Goal: Use online tool/utility: Use online tool/utility

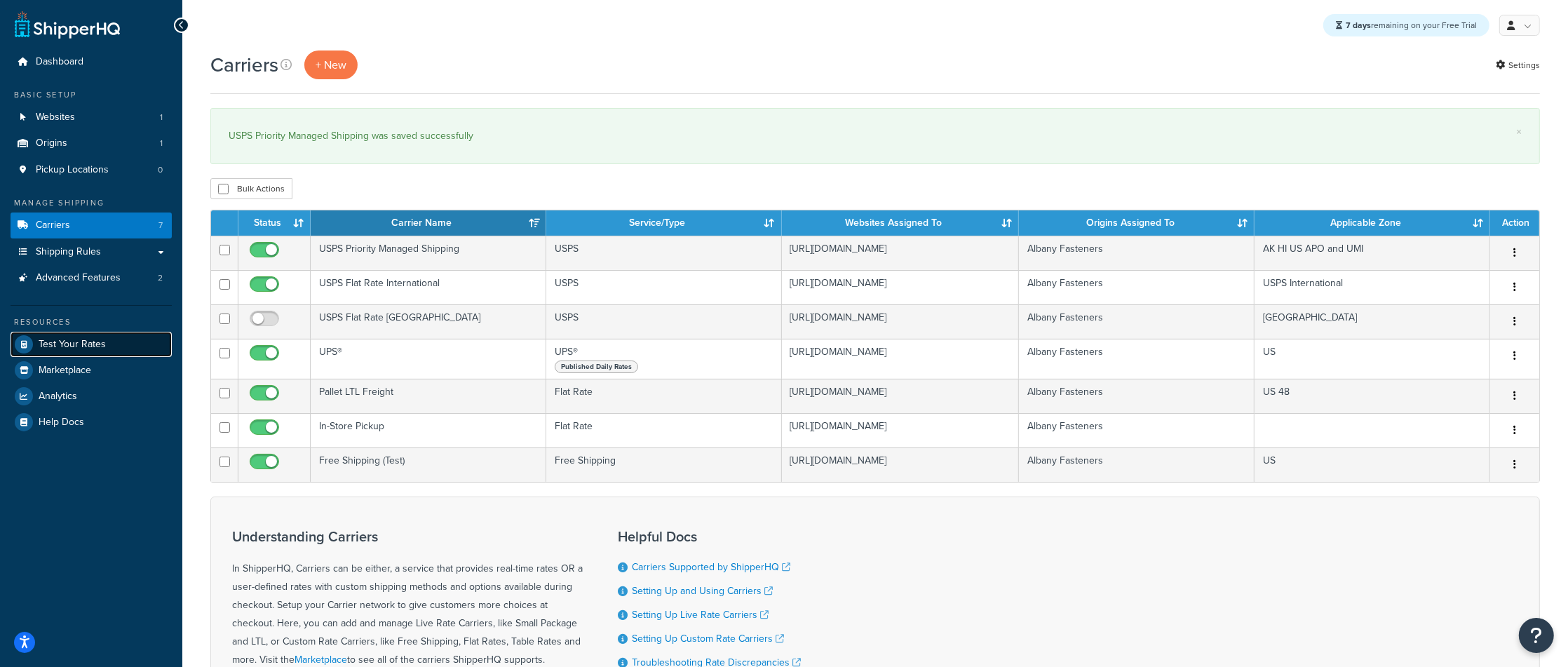
click at [112, 354] on link "Test Your Rates" at bounding box center [91, 344] width 161 height 25
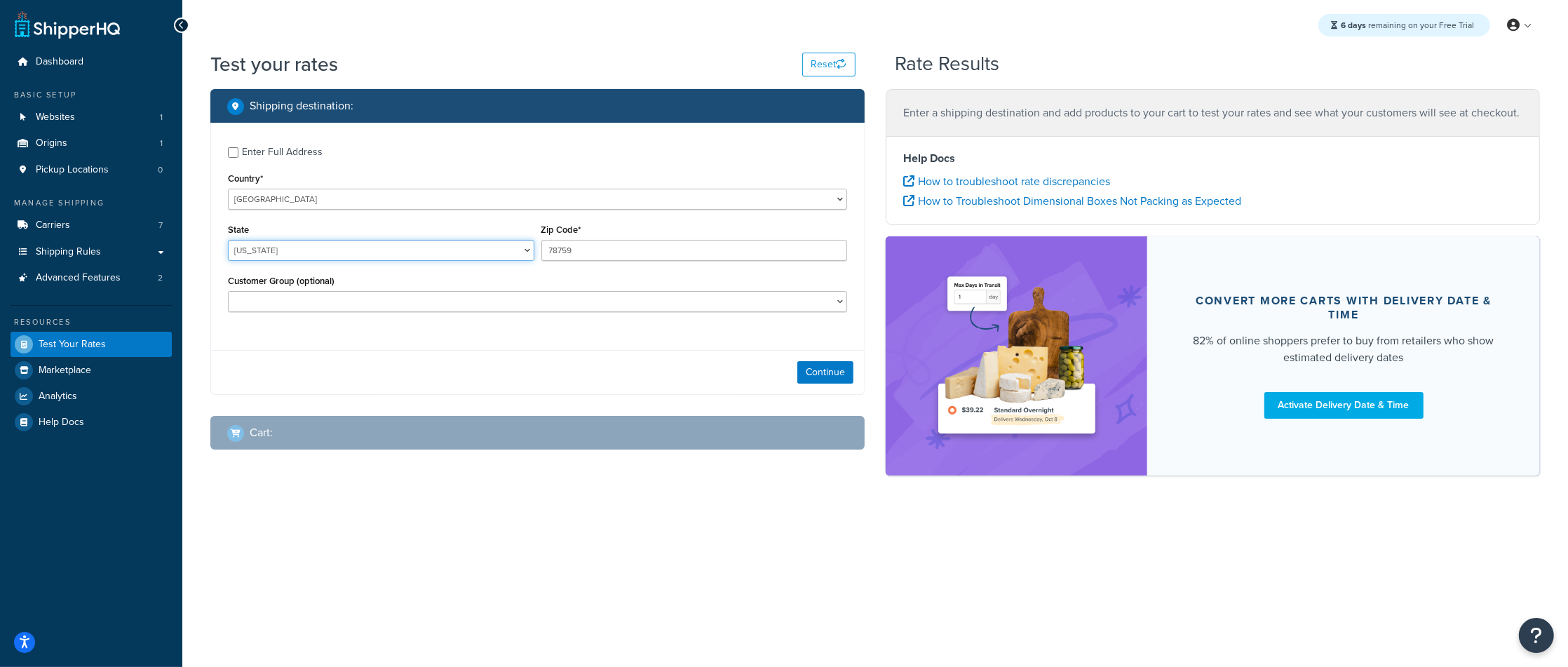
click at [502, 255] on select "[US_STATE] [US_STATE] [US_STATE] [US_STATE] [US_STATE] Armed Forces Americas Ar…" at bounding box center [381, 250] width 306 height 21
select select "MN"
click at [228, 240] on select "[US_STATE] [US_STATE] [US_STATE] [US_STATE] [US_STATE] Armed Forces Americas Ar…" at bounding box center [381, 250] width 306 height 21
click at [555, 256] on input "78759" at bounding box center [694, 250] width 306 height 21
drag, startPoint x: 597, startPoint y: 248, endPoint x: 480, endPoint y: 251, distance: 117.0
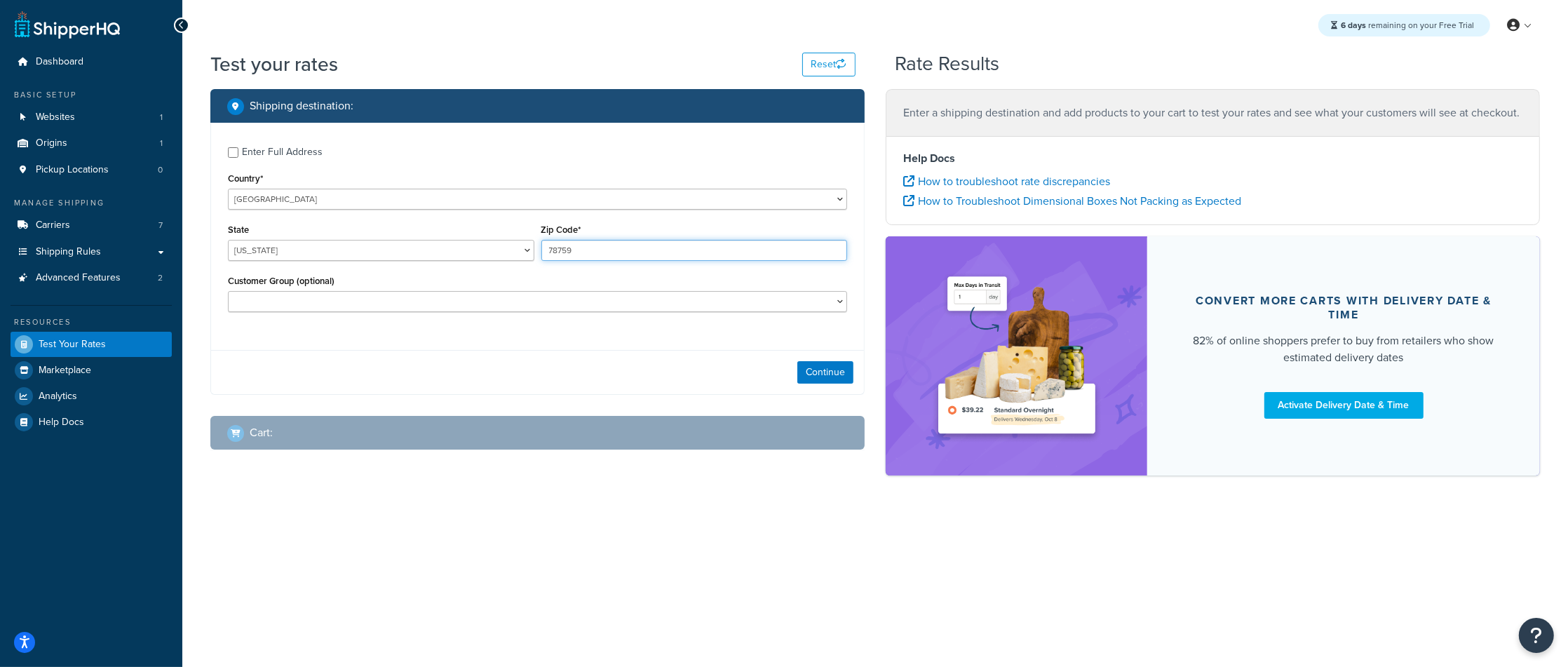
click at [480, 251] on div "State [US_STATE] [US_STATE] [US_STATE] [US_STATE] [US_STATE] Armed Forces Ameri…" at bounding box center [537, 245] width 626 height 51
type input "55422"
click at [462, 323] on div "Enter Full Address Country* [GEOGRAPHIC_DATA] [GEOGRAPHIC_DATA] [GEOGRAPHIC_DAT…" at bounding box center [537, 231] width 653 height 216
click at [472, 307] on select "Free Shipping Over $100 Logged In Not Logged in PO Terms with Free Shipping Ret…" at bounding box center [537, 301] width 619 height 21
click at [846, 376] on button "Continue" at bounding box center [825, 373] width 56 height 23
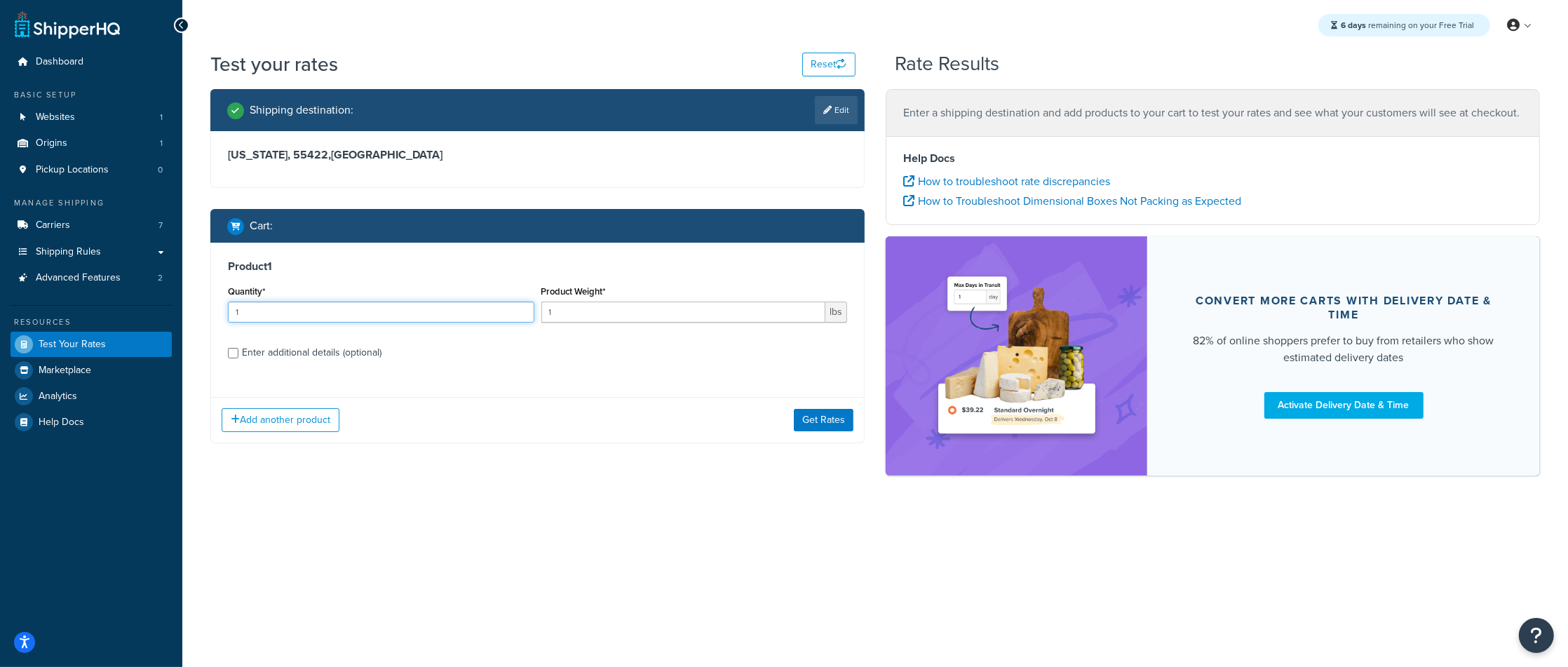
click at [448, 312] on input "1" at bounding box center [381, 312] width 306 height 21
type input "1000"
drag, startPoint x: 600, startPoint y: 316, endPoint x: 527, endPoint y: 315, distance: 73.0
click at [527, 315] on div "Quantity* 1000 Product Weight* 1 lbs" at bounding box center [537, 308] width 626 height 51
type input "0.01"
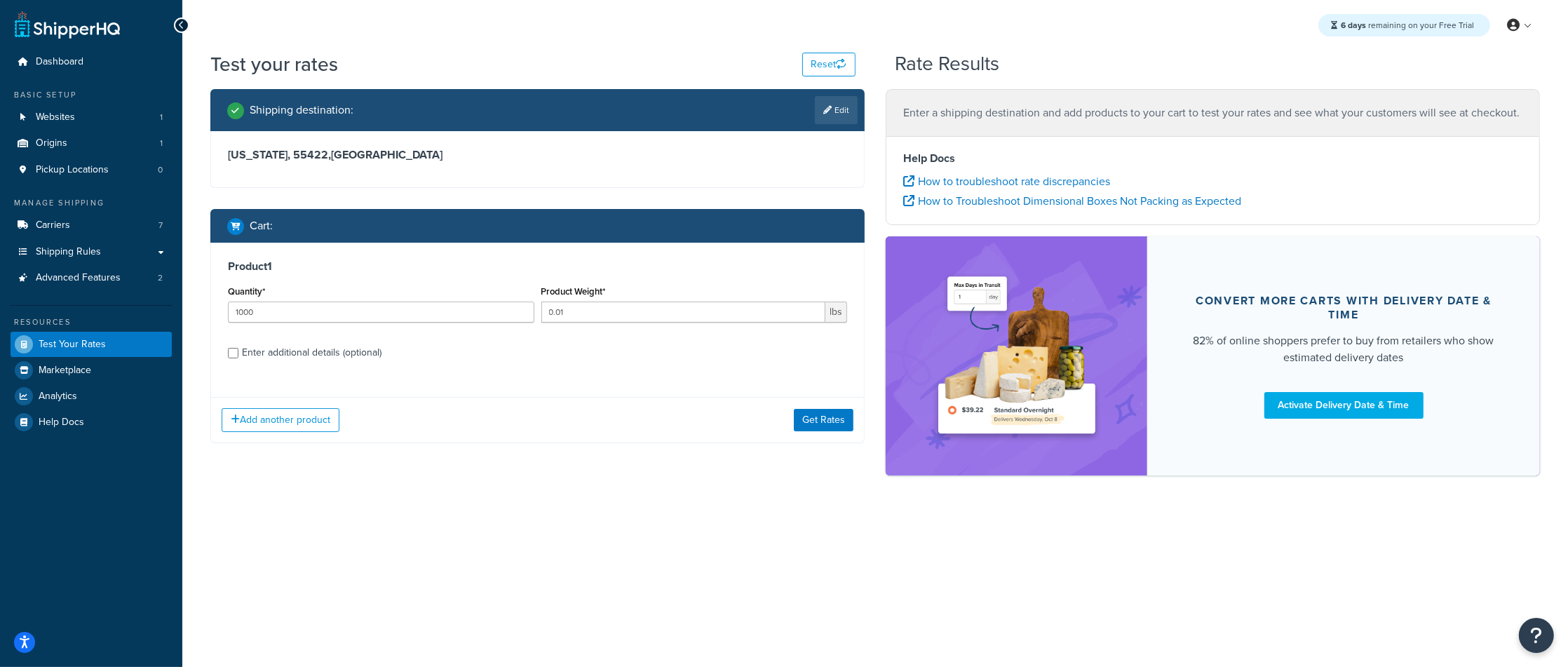
click at [576, 356] on label "Enter additional details (optional)" at bounding box center [545, 352] width 605 height 23
click at [238, 356] on input "Enter additional details (optional)" at bounding box center [233, 353] width 11 height 11
checkbox input "true"
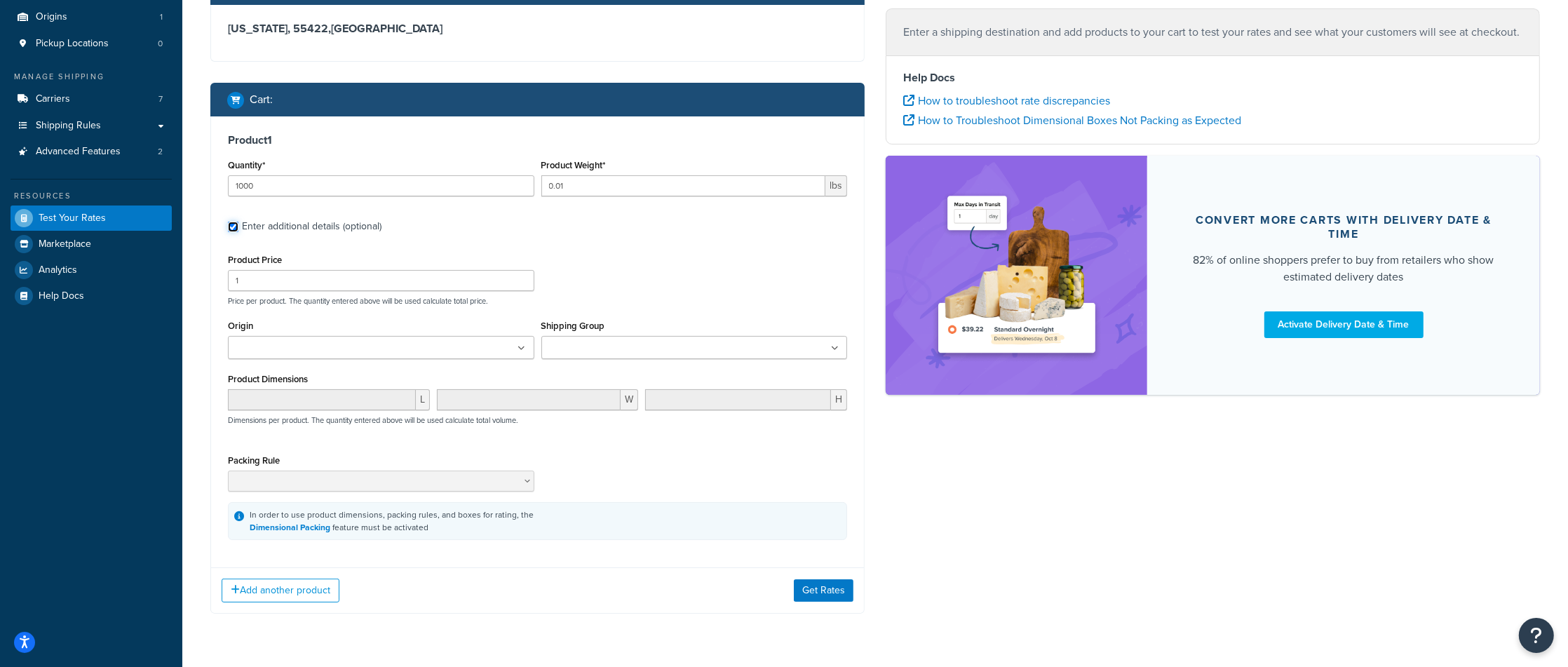
scroll to position [130, 0]
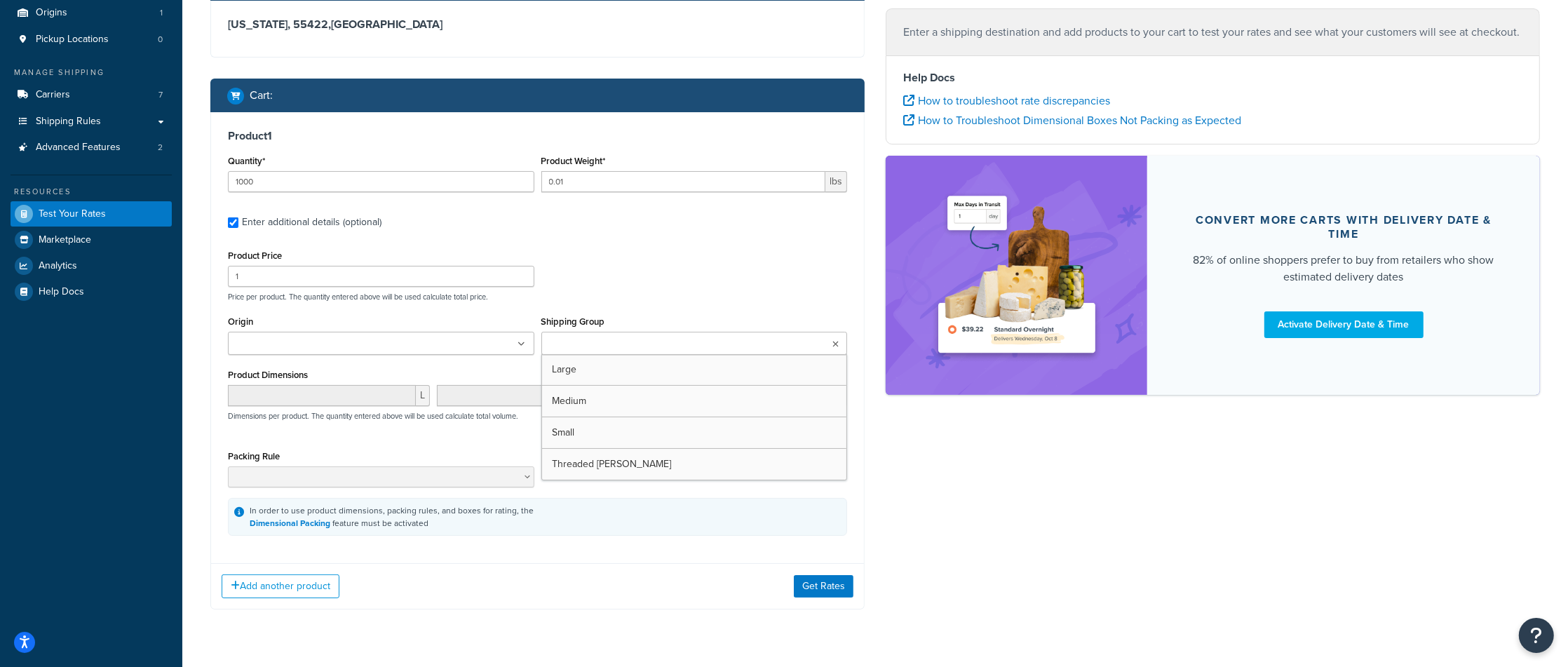
click at [762, 348] on ul at bounding box center [694, 343] width 306 height 23
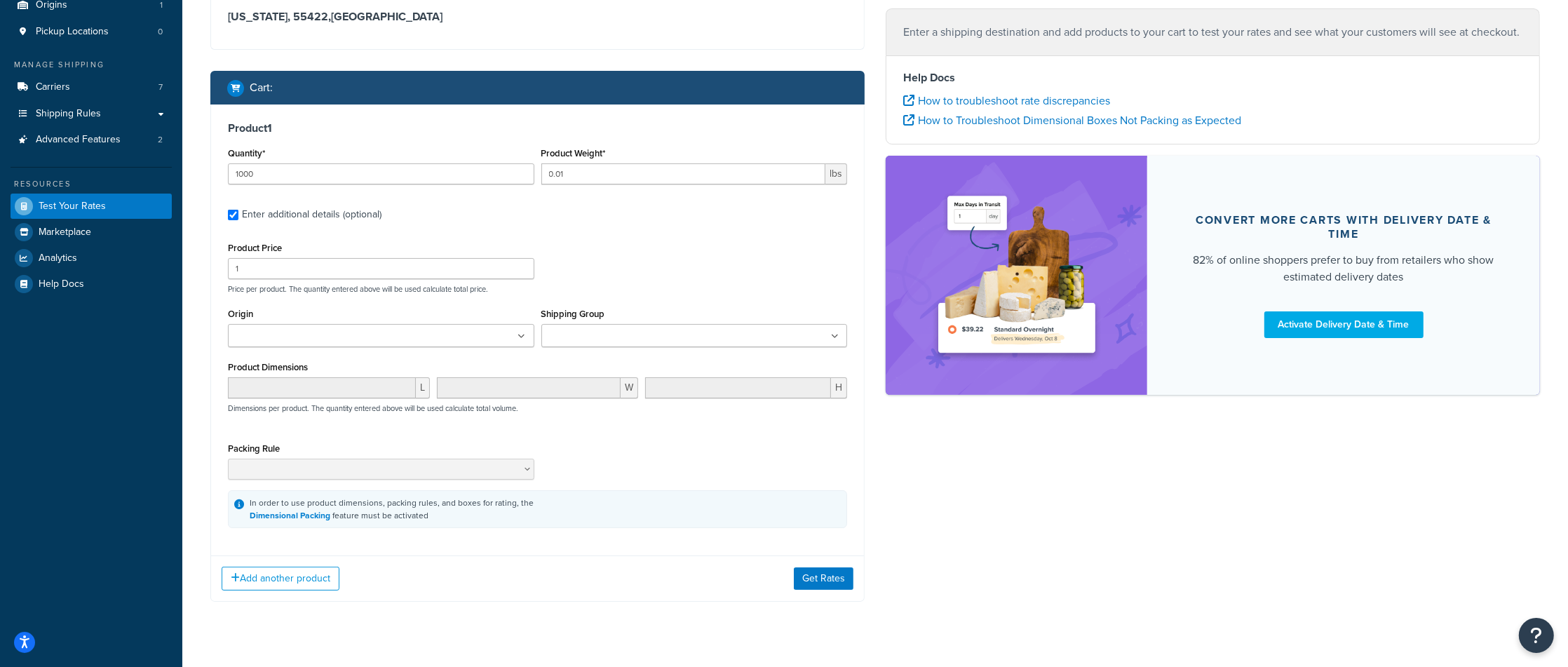
click at [807, 259] on div "Product Price 1 Price per product. The quantity entered above will be used calc…" at bounding box center [537, 266] width 626 height 55
click at [836, 595] on div "Add another product Get Rates" at bounding box center [537, 578] width 653 height 45
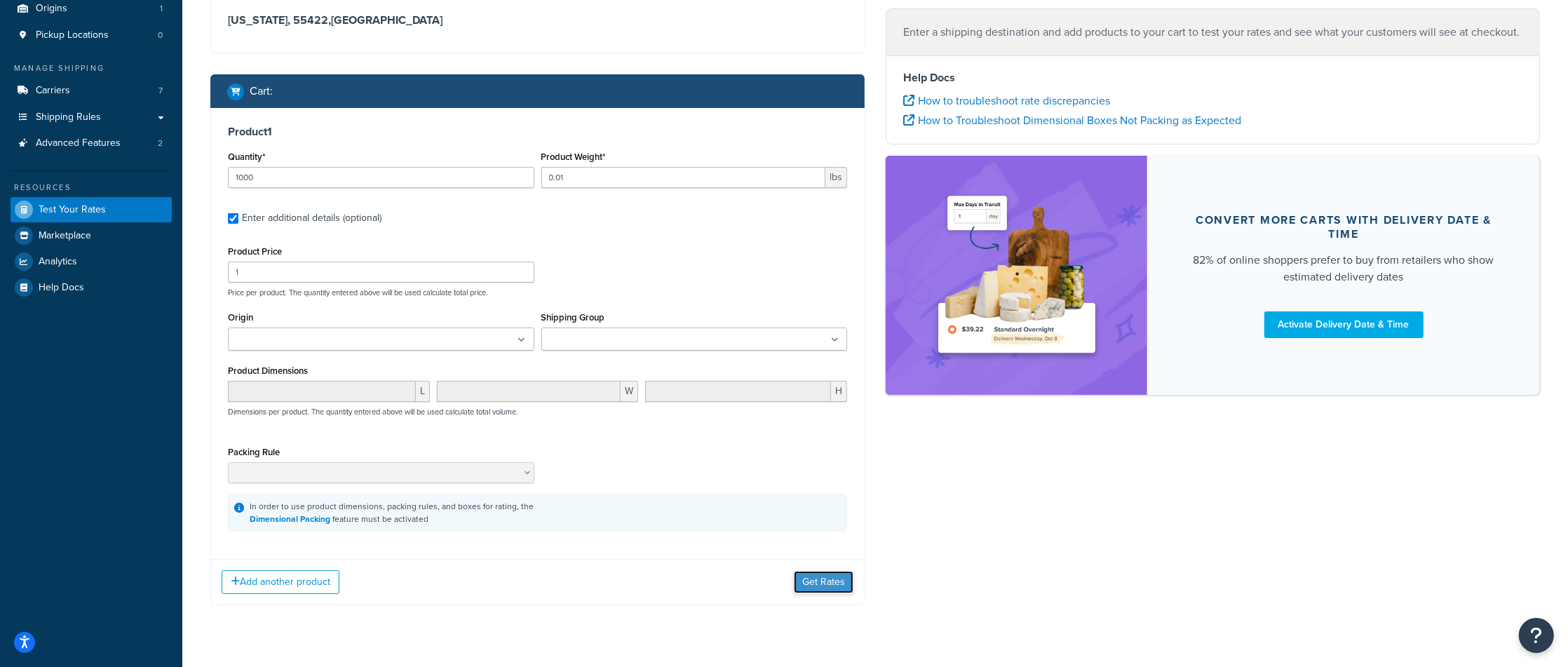
click at [835, 588] on button "Get Rates" at bounding box center [823, 582] width 59 height 23
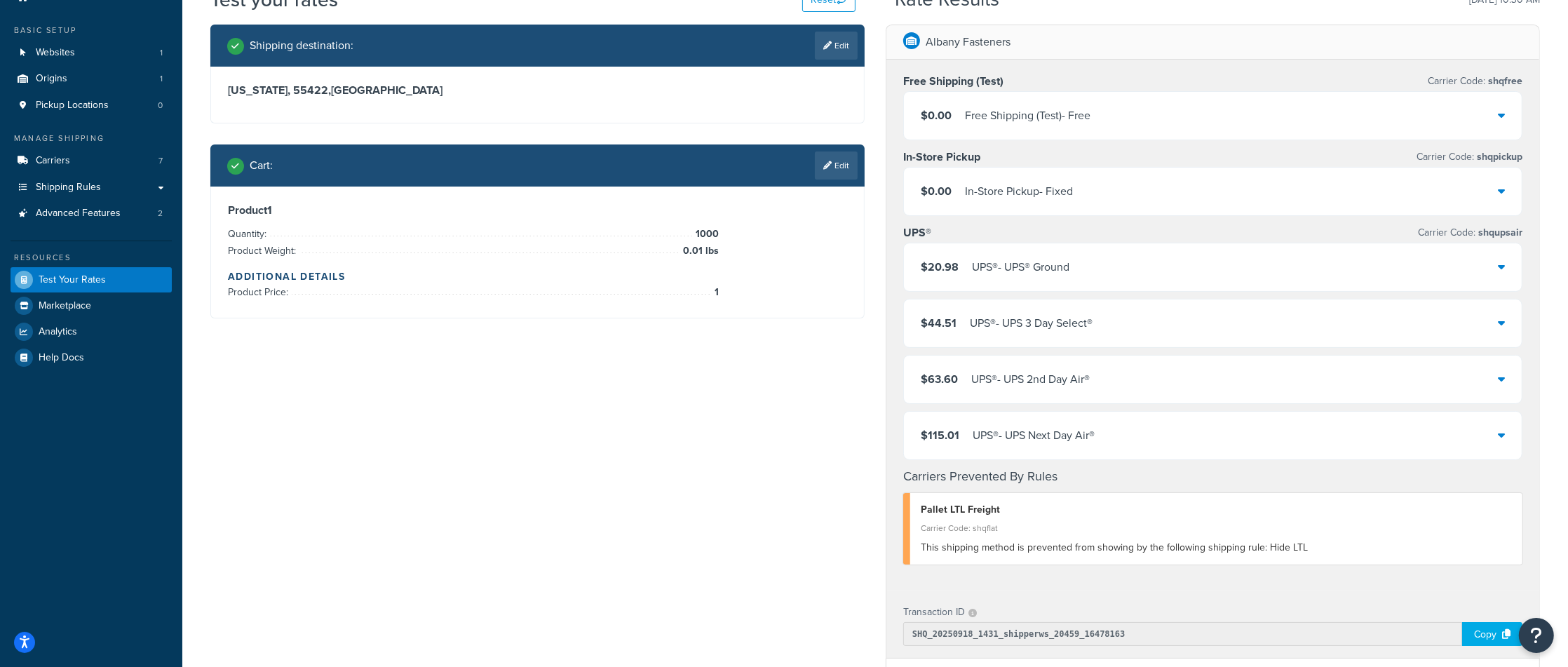
scroll to position [67, 0]
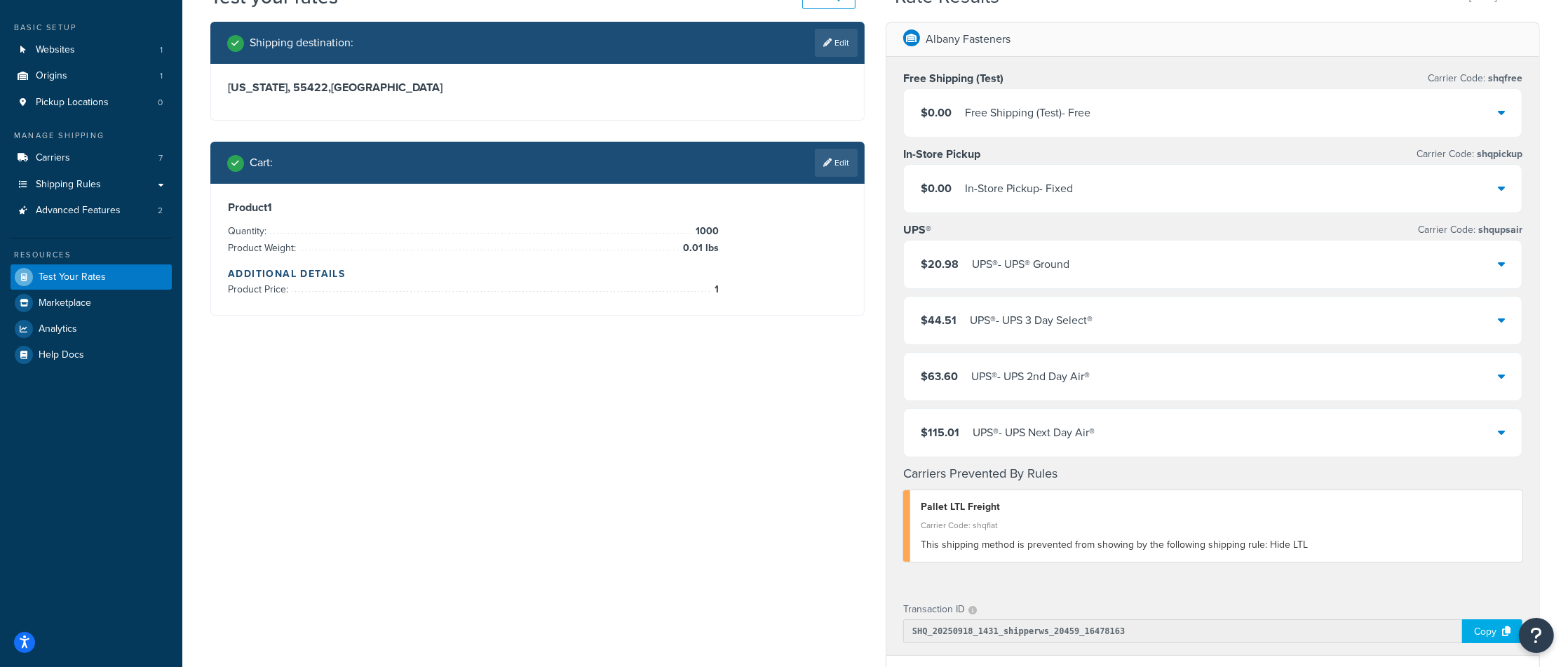
click at [1087, 253] on div "$20.98 UPS® - UPS® Ground" at bounding box center [1212, 264] width 617 height 47
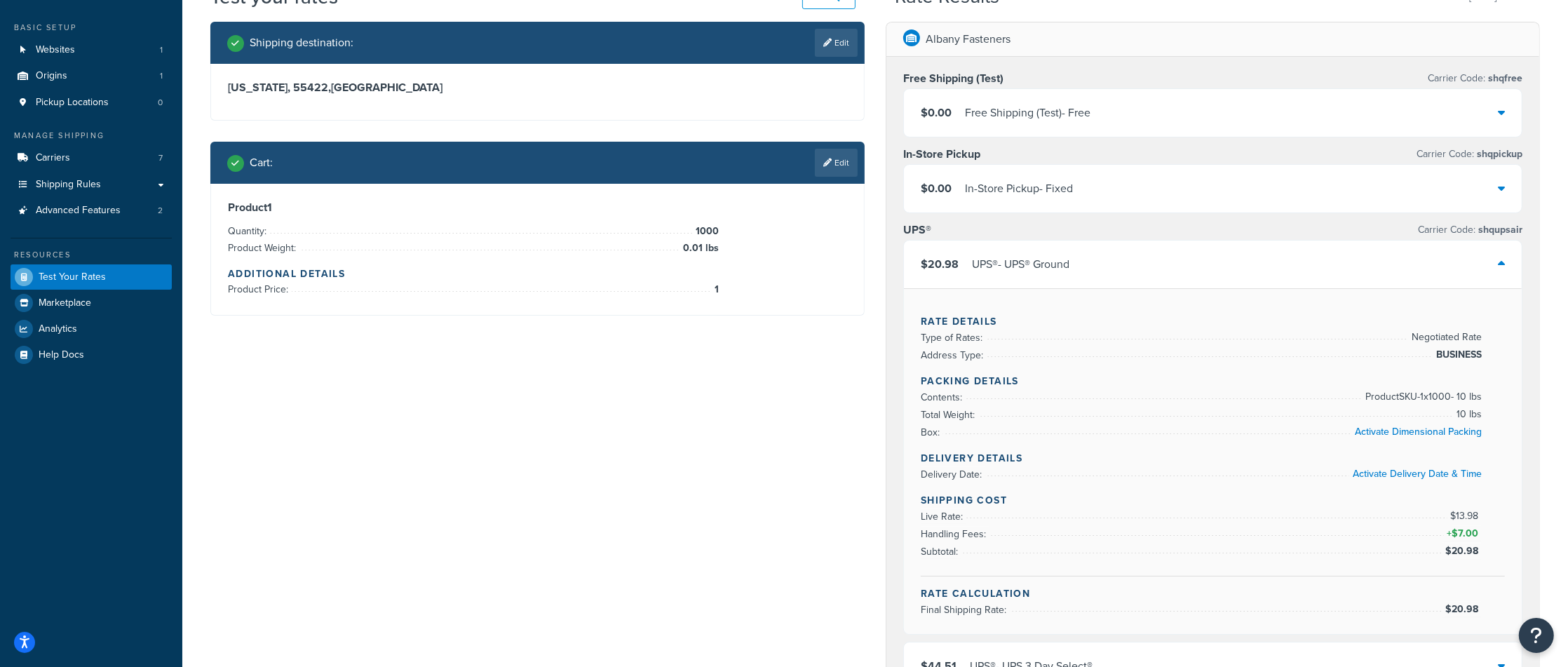
click at [1087, 253] on div "$20.98 UPS® - UPS® Ground" at bounding box center [1212, 264] width 617 height 47
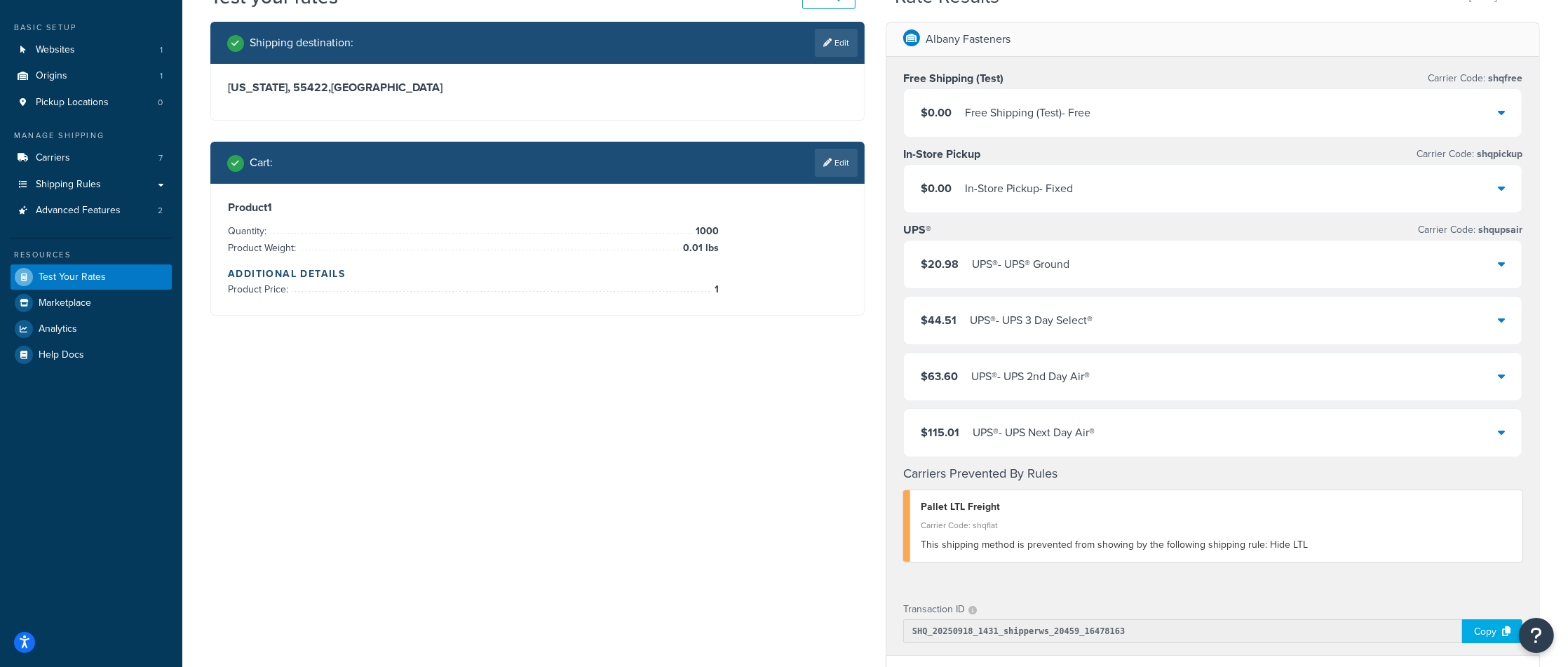
click at [1075, 330] on div "UPS® - UPS 3 Day Select®" at bounding box center [1030, 320] width 122 height 20
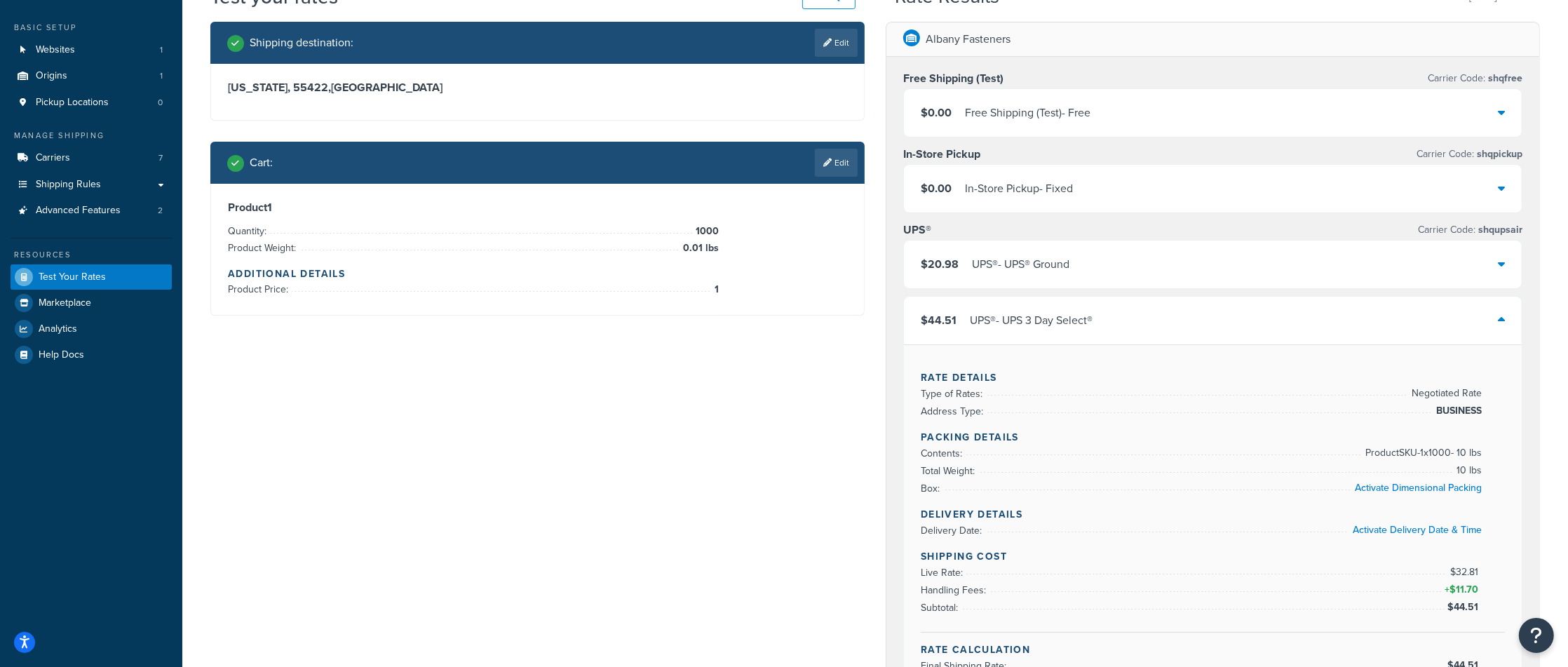
click at [1075, 330] on div "UPS® - UPS 3 Day Select®" at bounding box center [1030, 320] width 122 height 20
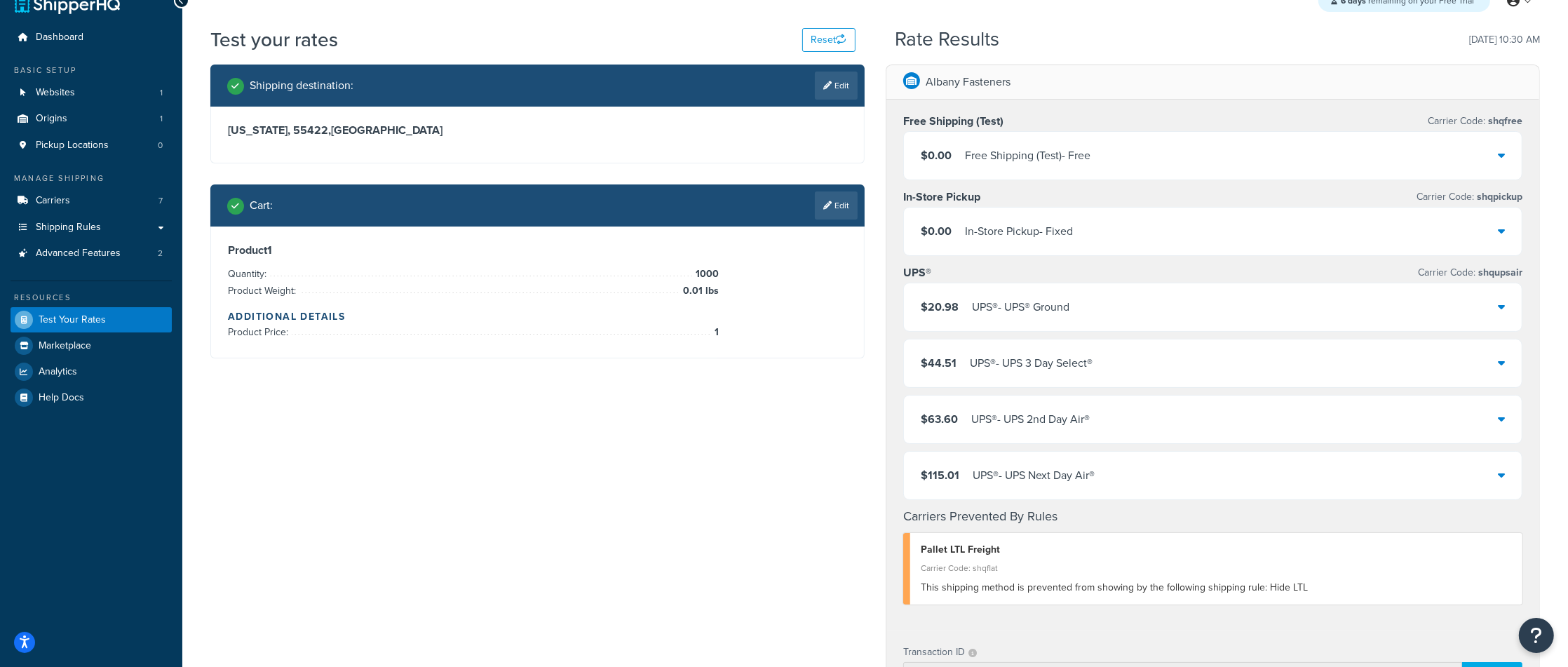
scroll to position [16, 0]
